Goal: Transaction & Acquisition: Purchase product/service

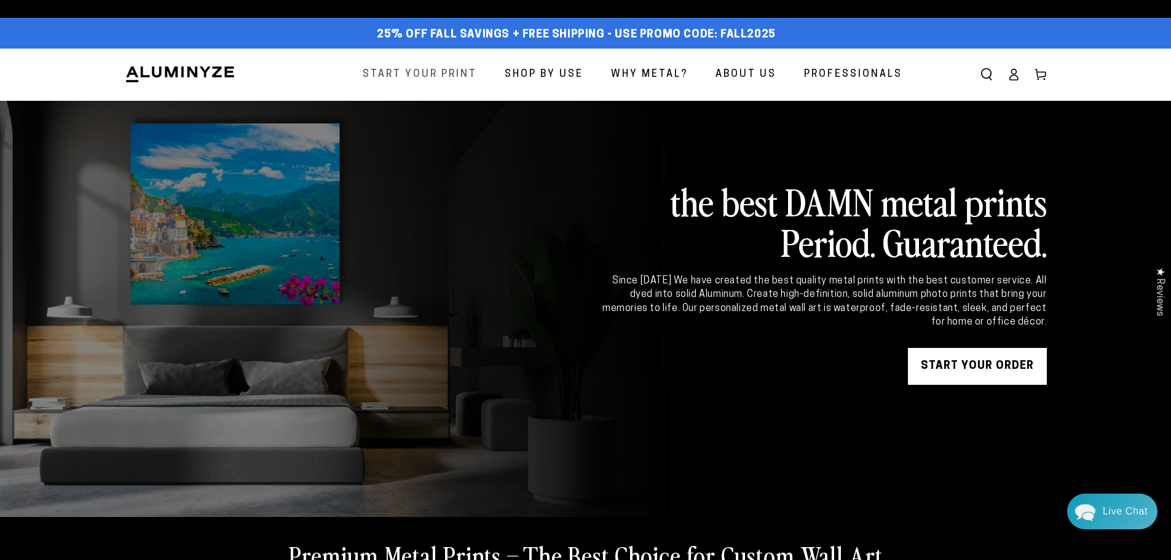
click at [388, 77] on span "Start Your Print" at bounding box center [420, 75] width 114 height 18
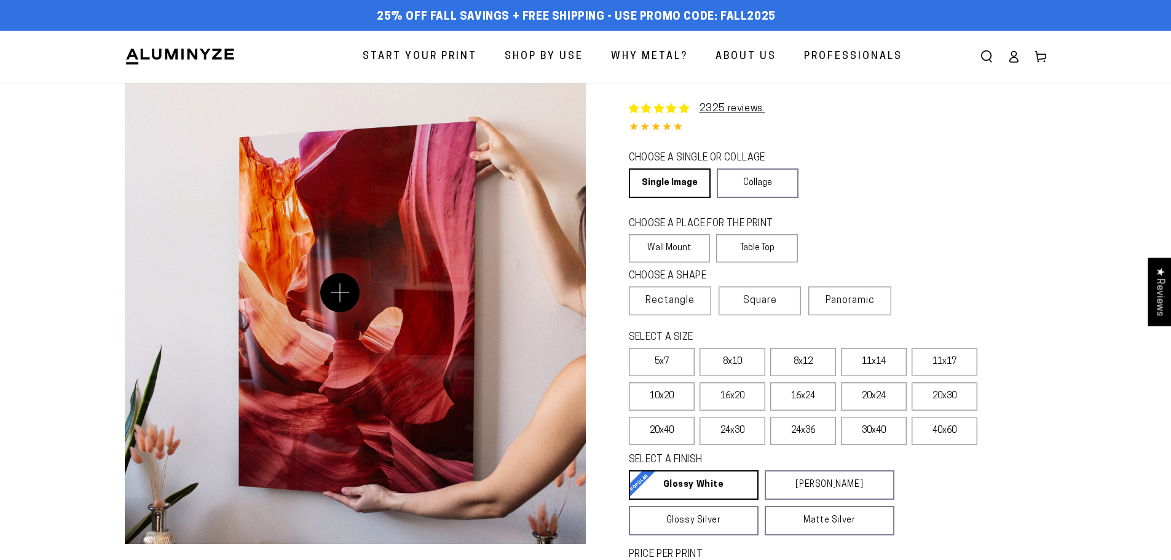
select select "**********"
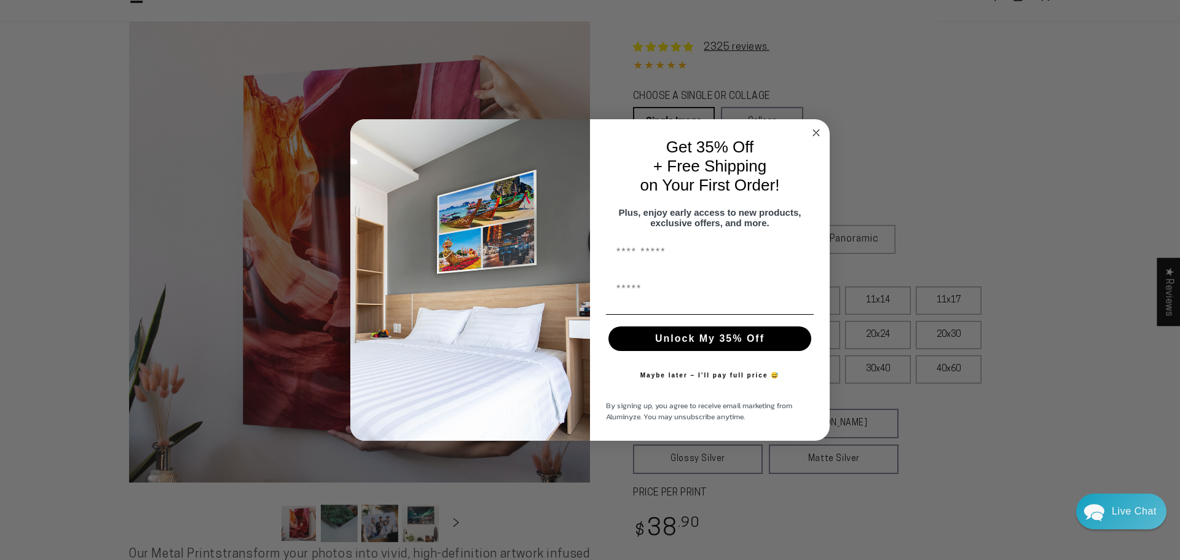
click at [816, 130] on icon "Close dialog" at bounding box center [816, 133] width 6 height 6
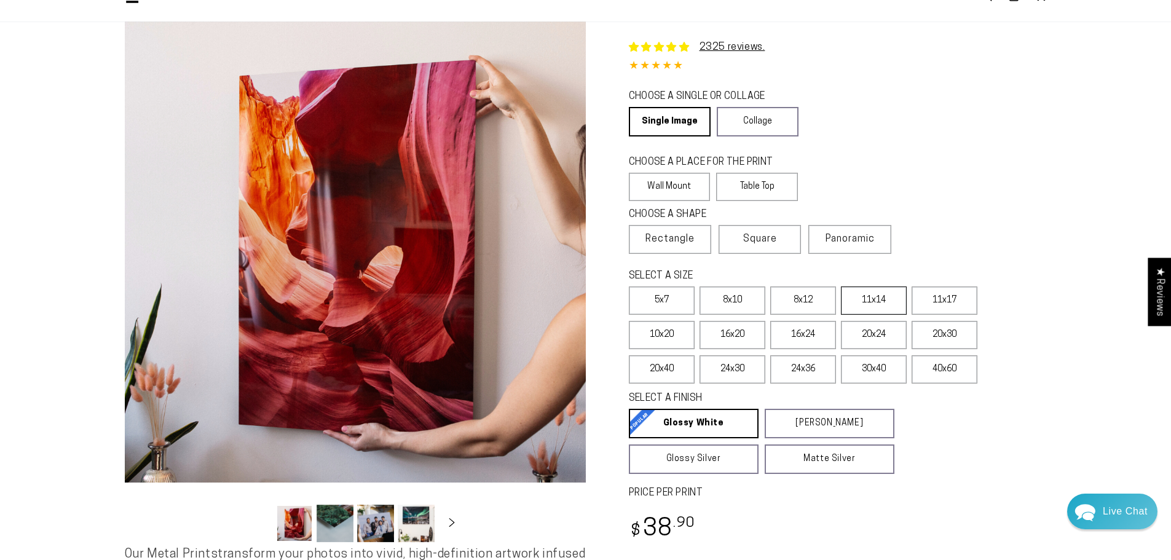
click at [861, 299] on label "11x14" at bounding box center [874, 301] width 66 height 28
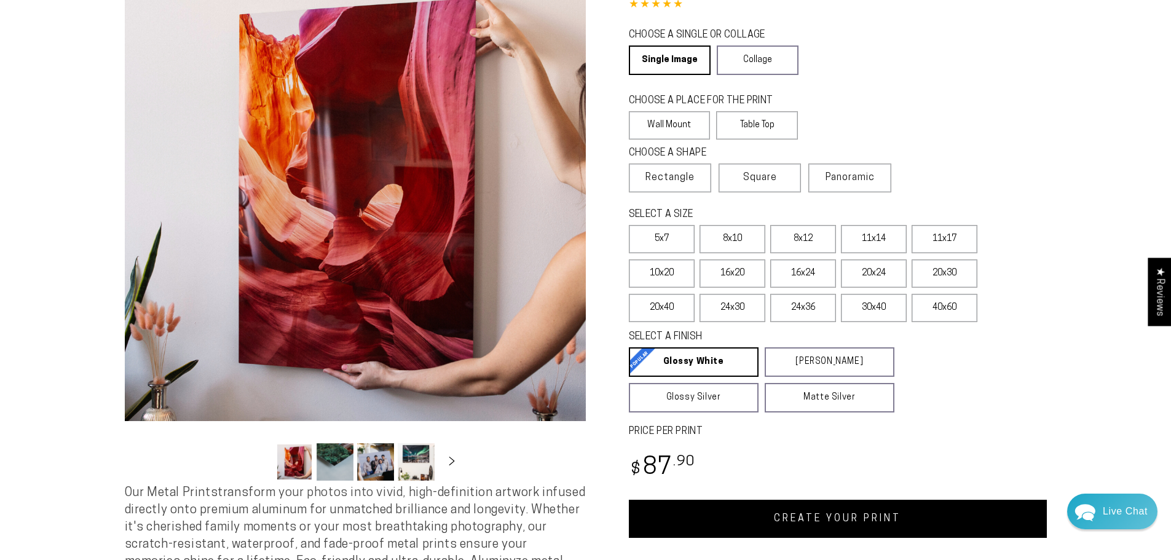
scroll to position [184, 0]
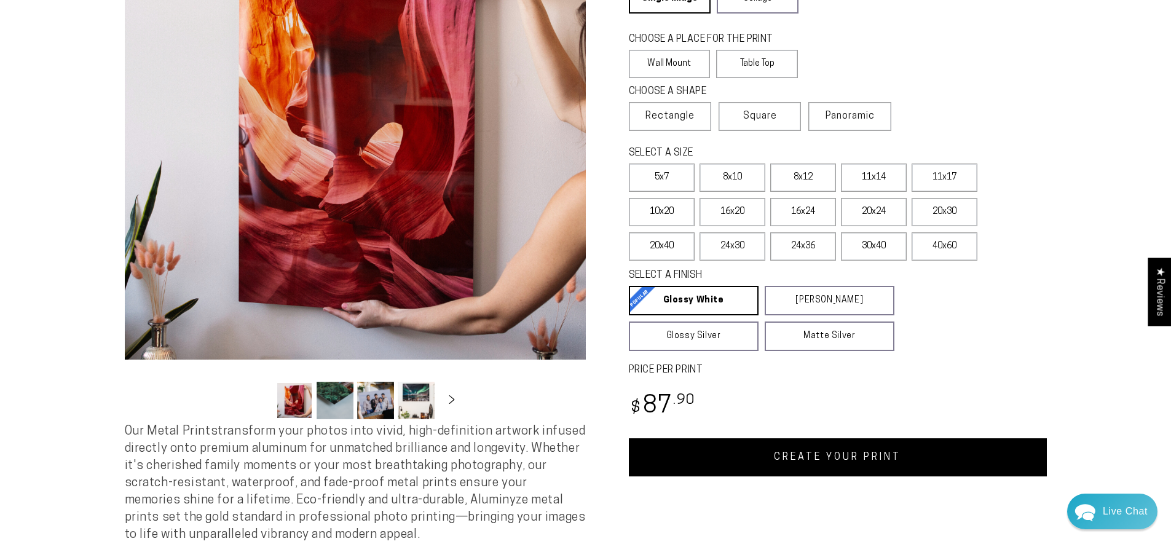
click at [849, 455] on link "CREATE YOUR PRINT" at bounding box center [838, 457] width 418 height 38
